Goal: Communication & Community: Answer question/provide support

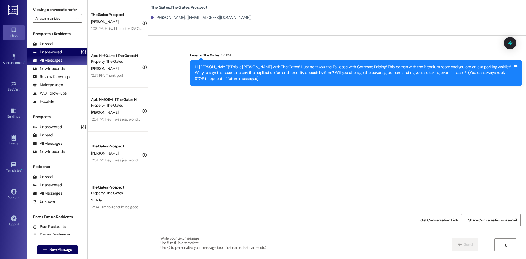
click at [54, 51] on div "Unanswered" at bounding box center [47, 52] width 29 height 6
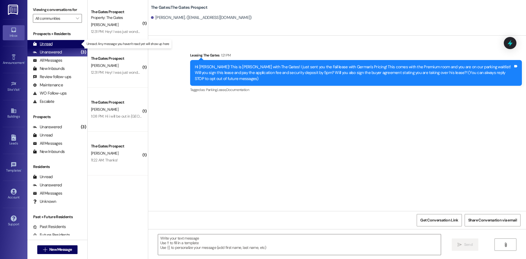
click at [47, 42] on div "Unread" at bounding box center [43, 44] width 20 height 6
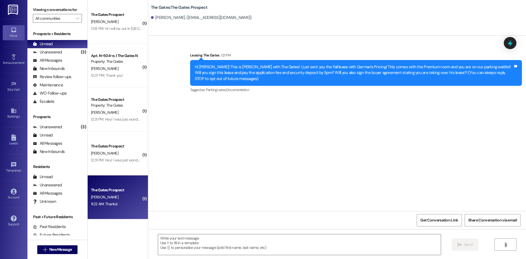
click at [122, 202] on div "11:22 AM: Thanks! 11:22 AM: Thanks!" at bounding box center [116, 204] width 52 height 7
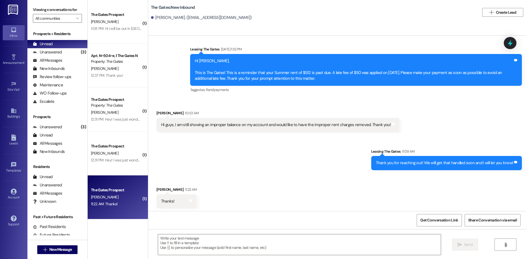
scroll to position [1131, 0]
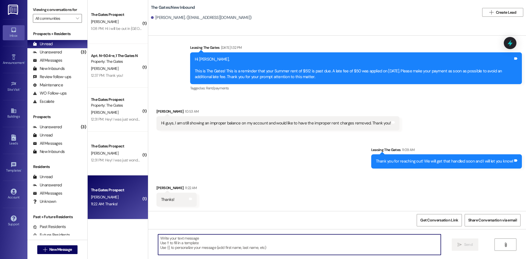
click at [195, 246] on textarea at bounding box center [299, 244] width 283 height 21
type textarea ":))"
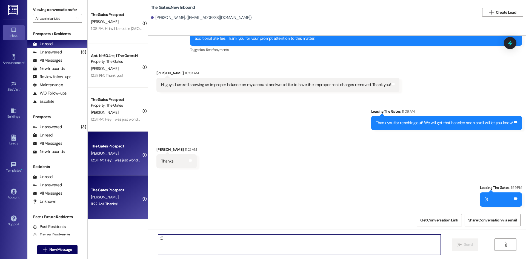
click at [118, 168] on div "The Gates Prospect [PERSON_NAME] 12:31 PM: Hey! I was just wondering if you guy…" at bounding box center [118, 154] width 60 height 44
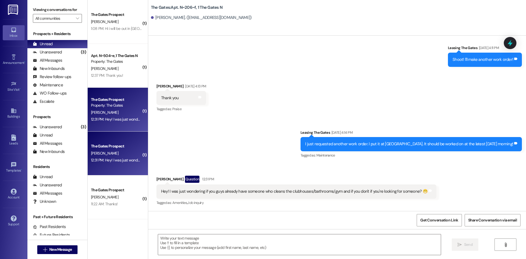
scroll to position [4497, 0]
click at [168, 240] on textarea at bounding box center [299, 244] width 283 height 21
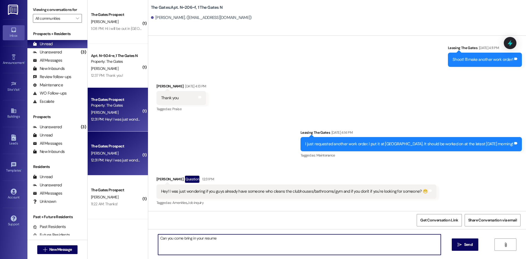
drag, startPoint x: 218, startPoint y: 238, endPoint x: 201, endPoint y: 239, distance: 17.0
click at [201, 239] on textarea "Can you come bring in your resume" at bounding box center [299, 244] width 283 height 21
paste textarea
type textarea "Can you come bring in your resume and our community manager will reach about an…"
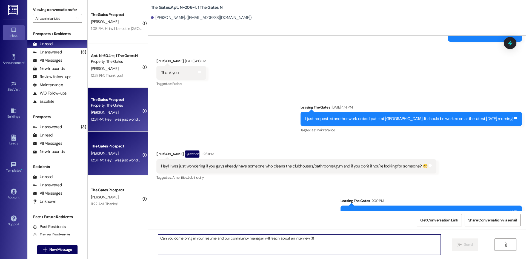
scroll to position [4536, 0]
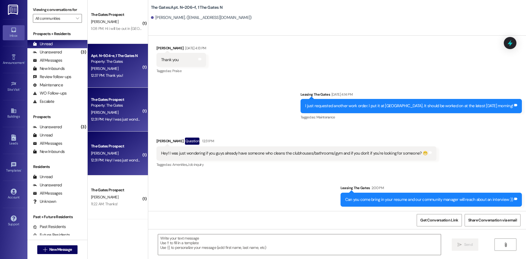
click at [106, 73] on div "12:37 PM: Thank you! 12:37 PM: Thank you!" at bounding box center [107, 75] width 32 height 5
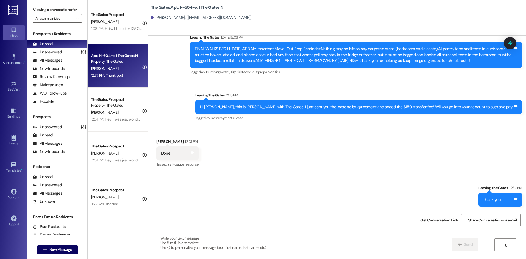
scroll to position [5750, 0]
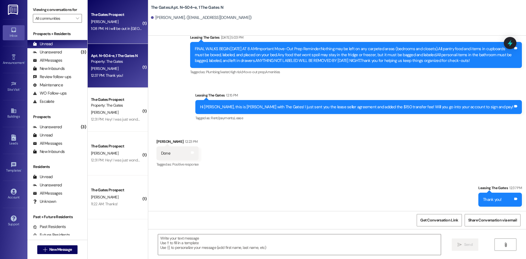
click at [107, 25] on div "[PERSON_NAME]" at bounding box center [116, 21] width 52 height 7
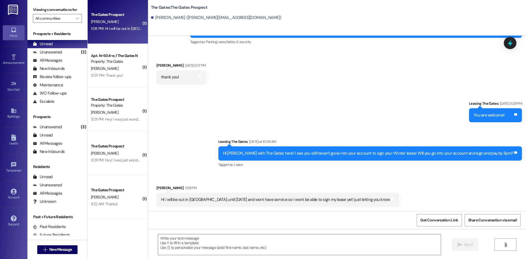
scroll to position [608, 0]
click at [197, 243] on textarea at bounding box center [299, 244] width 283 height 21
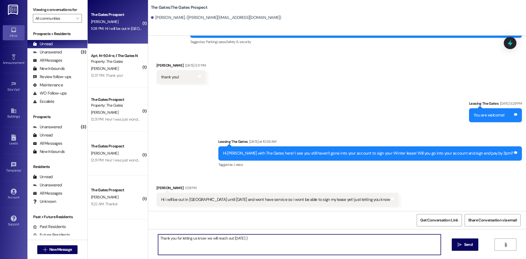
type textarea "Thank you for letting us know we will reach out [DATE] :)"
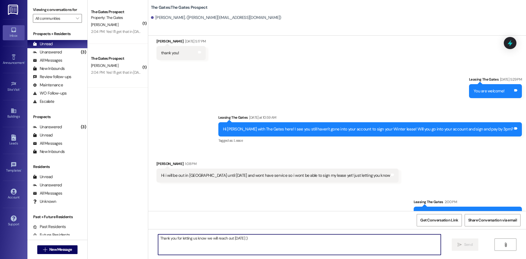
scroll to position [646, 0]
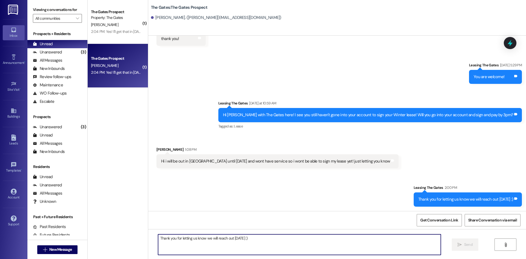
click at [122, 71] on div "2:04 PM: Yes! I'll get that in [DATE]. Thank you☺️ 2:04 PM: Yes! I'll get that …" at bounding box center [128, 72] width 75 height 5
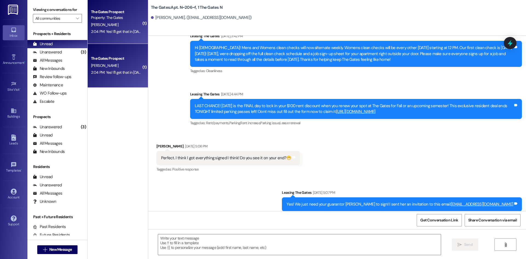
scroll to position [4574, 0]
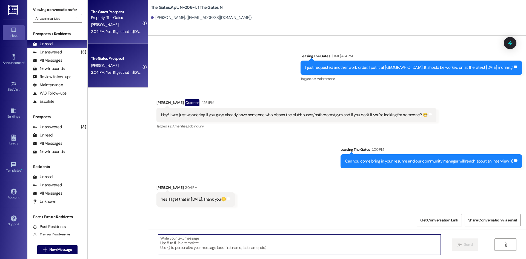
click at [217, 246] on textarea at bounding box center [299, 244] width 283 height 21
type textarea "Sounds good we will see you then!"
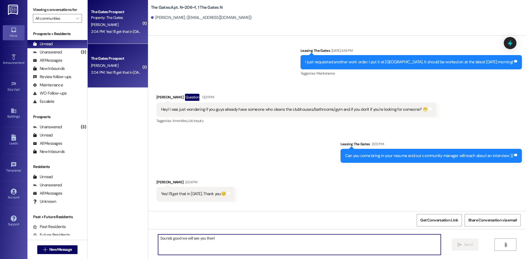
scroll to position [4612, 0]
